Goal: Complete application form

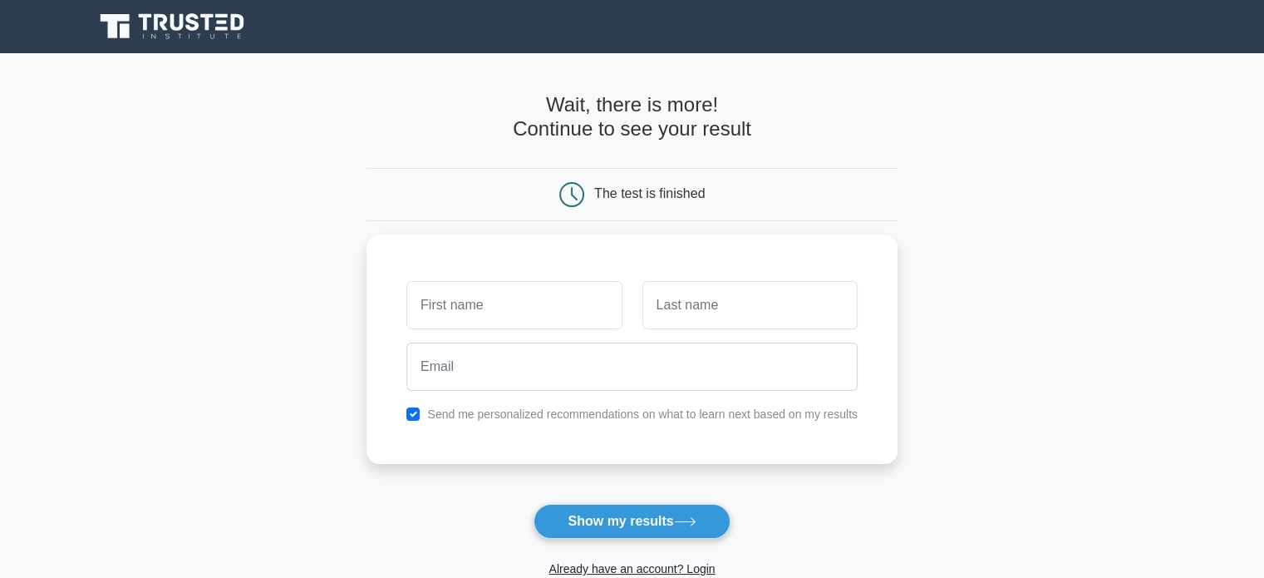
click at [687, 474] on form "Wait, there is more! Continue to see your result The test is finished and the" at bounding box center [632, 352] width 531 height 519
click at [545, 308] on input "text" at bounding box center [513, 301] width 215 height 48
type input "Ore"
click at [659, 317] on input "text" at bounding box center [750, 301] width 215 height 48
type input "Abimbola"
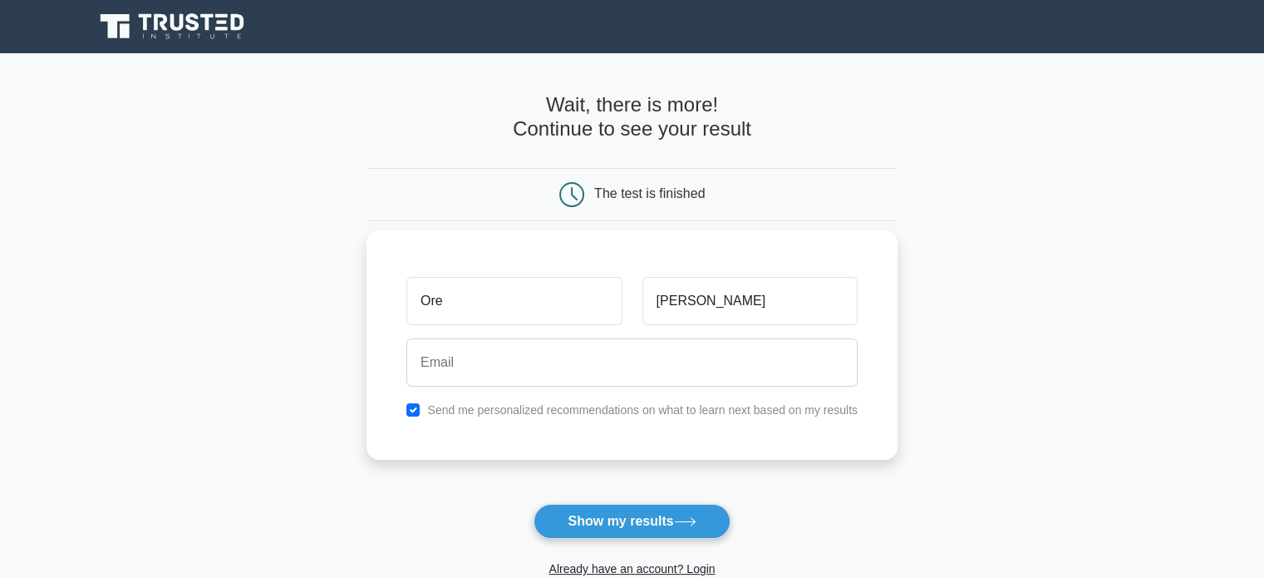
click at [670, 386] on div at bounding box center [632, 363] width 471 height 62
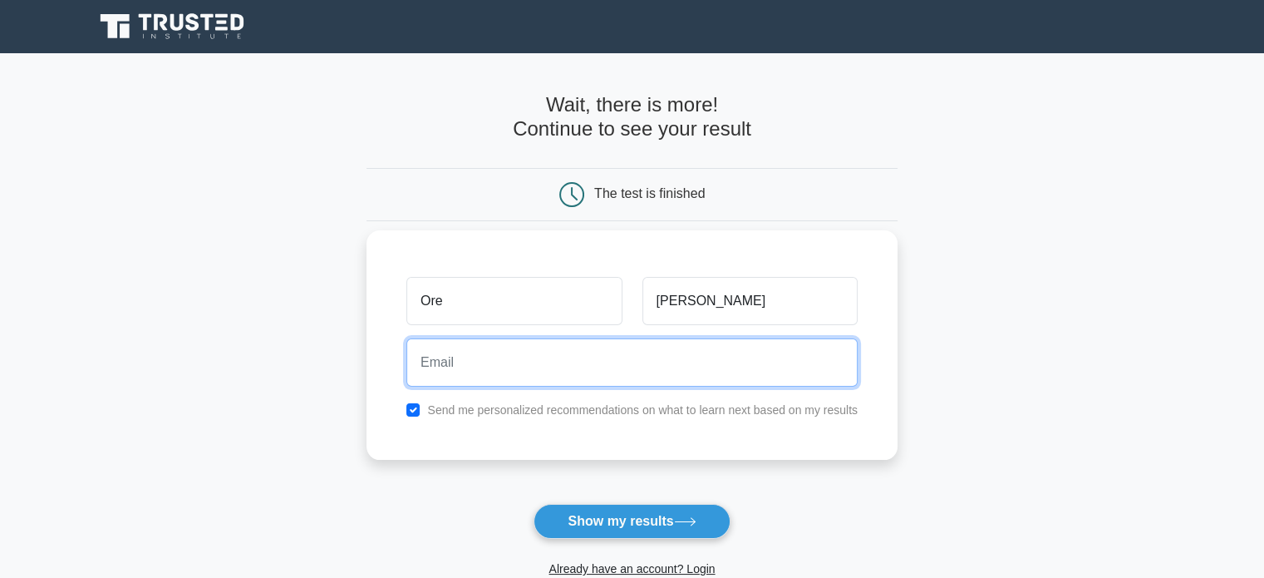
click at [674, 367] on input "email" at bounding box center [631, 362] width 451 height 48
type input "ore787@gmail.com"
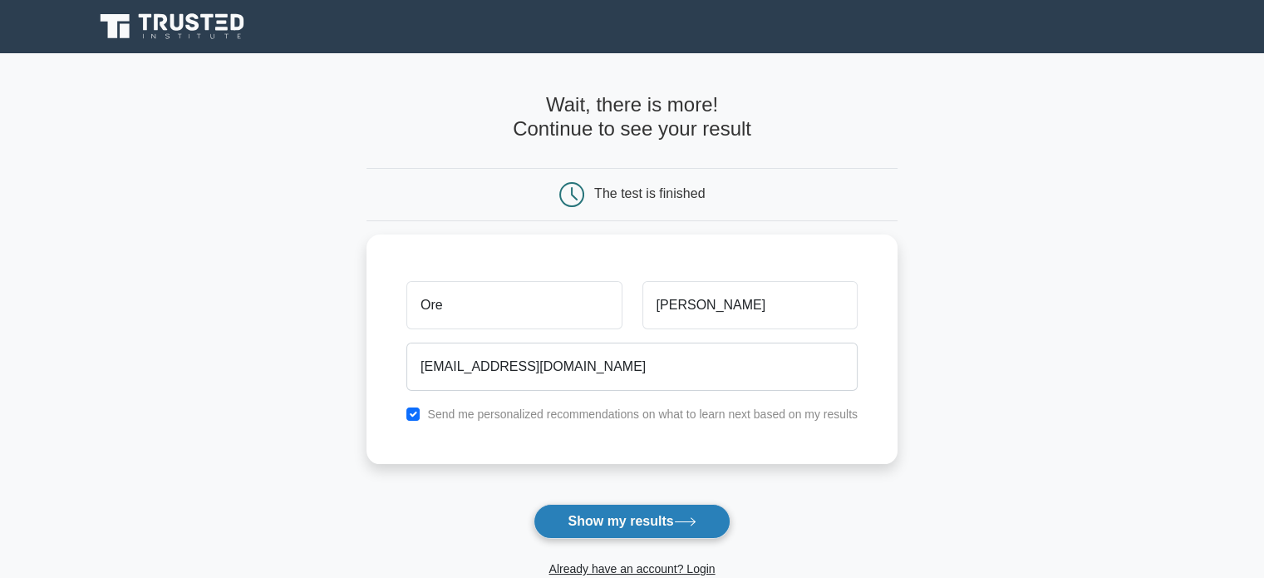
click at [589, 531] on button "Show my results" at bounding box center [632, 521] width 196 height 35
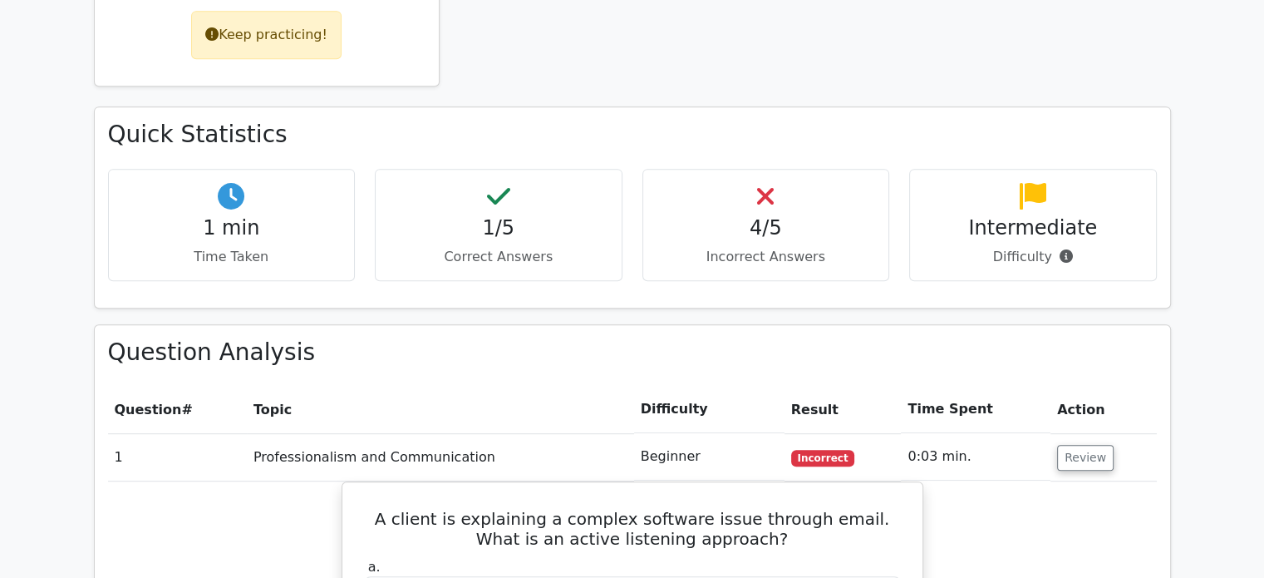
scroll to position [785, 0]
